Goal: Information Seeking & Learning: Learn about a topic

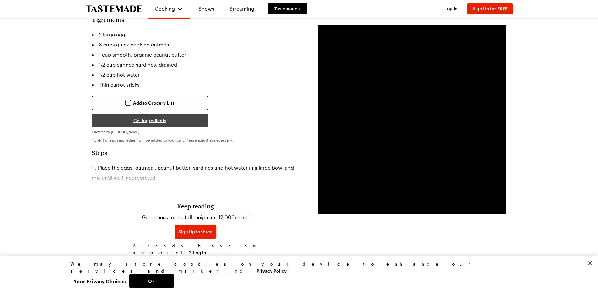
scroll to position [188, 0]
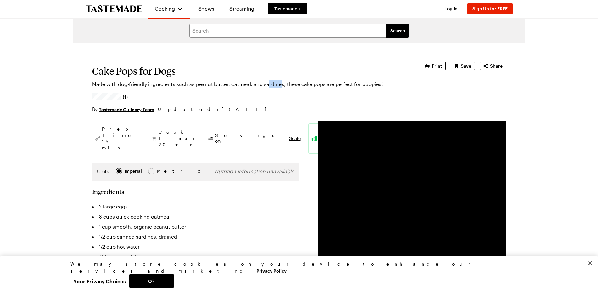
drag, startPoint x: 279, startPoint y: 84, endPoint x: 266, endPoint y: 83, distance: 12.9
click at [266, 83] on p "Made with dog-friendly ingredients such as peanut butter, oatmeal, and sardines…" at bounding box center [248, 84] width 312 height 8
drag, startPoint x: 280, startPoint y: 85, endPoint x: 259, endPoint y: 85, distance: 21.7
click at [259, 85] on p "Made with dog-friendly ingredients such as peanut butter, oatmeal, and sardines…" at bounding box center [248, 84] width 312 height 8
copy p "sardines"
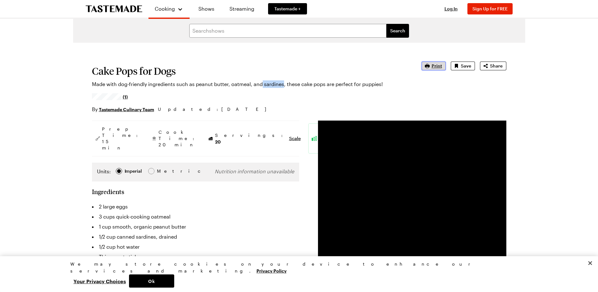
click at [435, 68] on span "Print" at bounding box center [437, 66] width 10 height 6
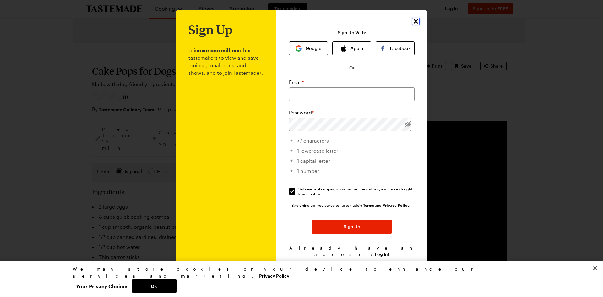
click at [419, 23] on icon "Close" at bounding box center [416, 22] width 8 height 8
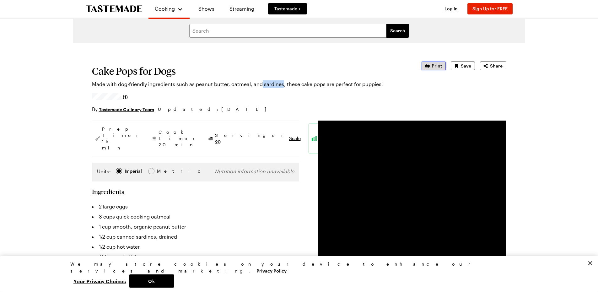
click at [433, 68] on span "Print" at bounding box center [437, 66] width 10 height 6
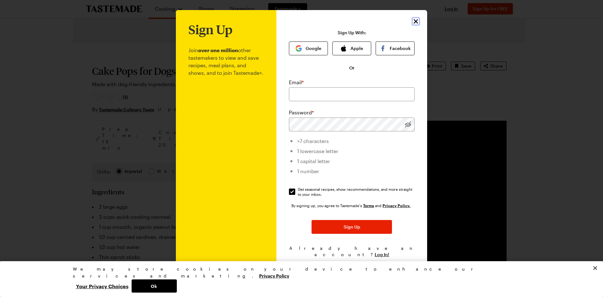
click at [416, 22] on icon "Close" at bounding box center [415, 21] width 4 height 4
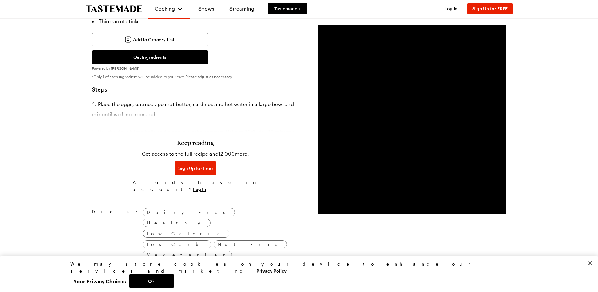
scroll to position [220, 0]
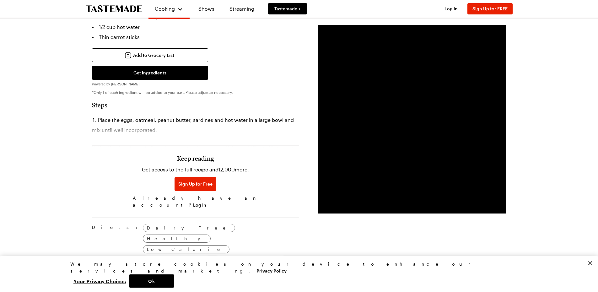
click at [246, 132] on div "Keep reading Get access to the full recipe and 12,000 more! Sign Up for Free Al…" at bounding box center [195, 167] width 207 height 88
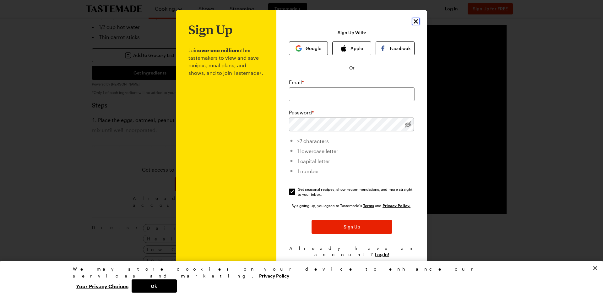
click at [413, 25] on icon "Close" at bounding box center [416, 22] width 8 height 8
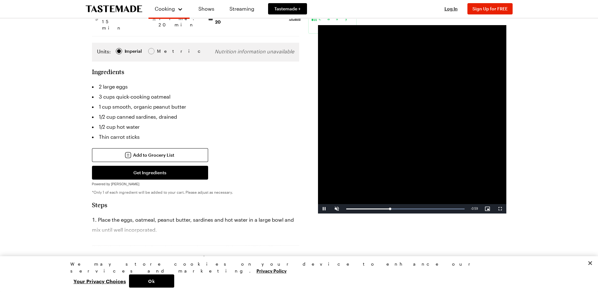
scroll to position [94, 0]
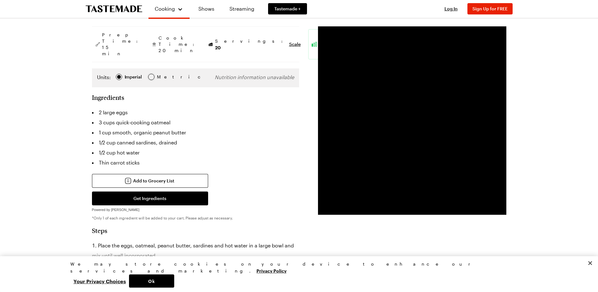
click at [152, 75] on div at bounding box center [151, 77] width 4 height 4
click at [119, 75] on div at bounding box center [119, 77] width 4 height 4
